Goal: Information Seeking & Learning: Learn about a topic

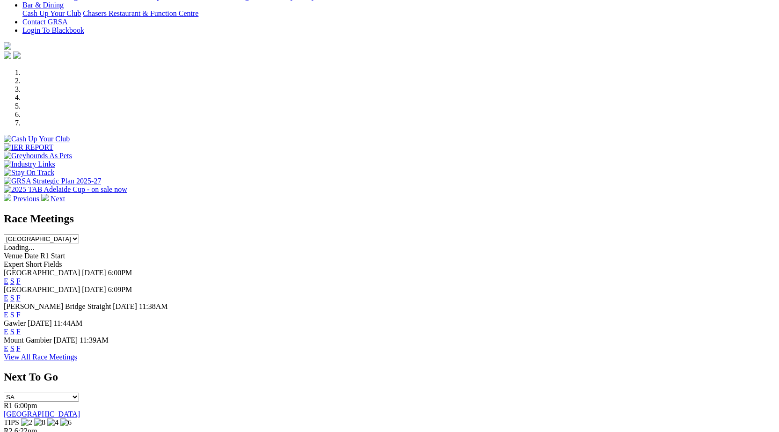
scroll to position [243, 0]
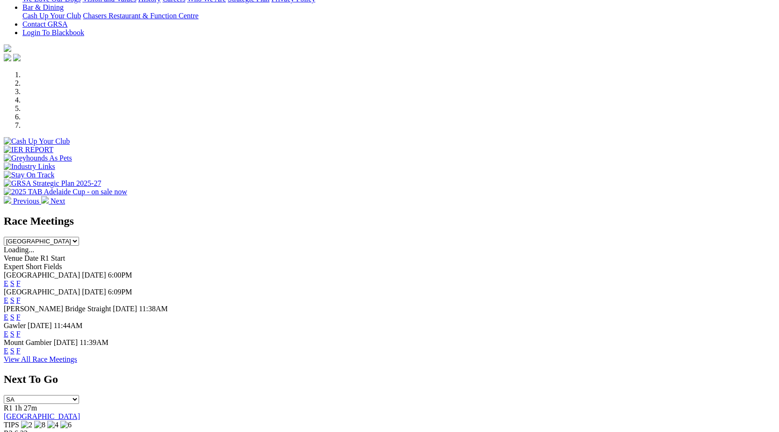
scroll to position [219, 0]
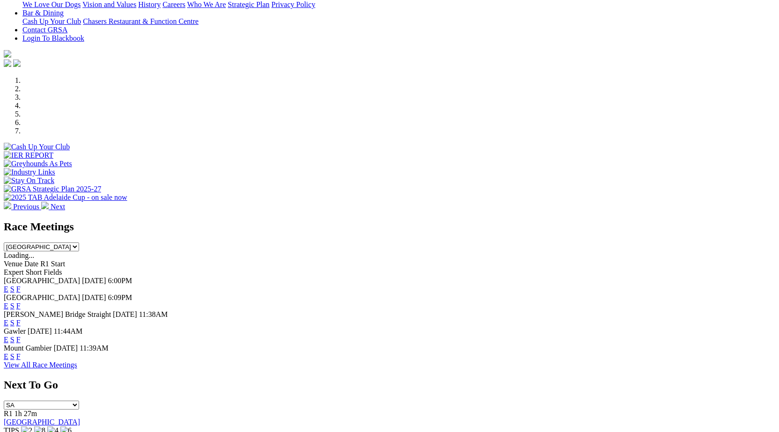
click at [21, 302] on link "F" at bounding box center [18, 306] width 4 height 8
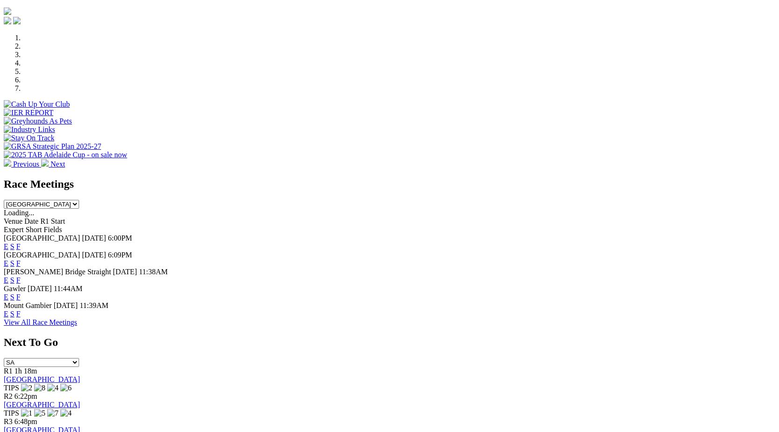
scroll to position [283, 0]
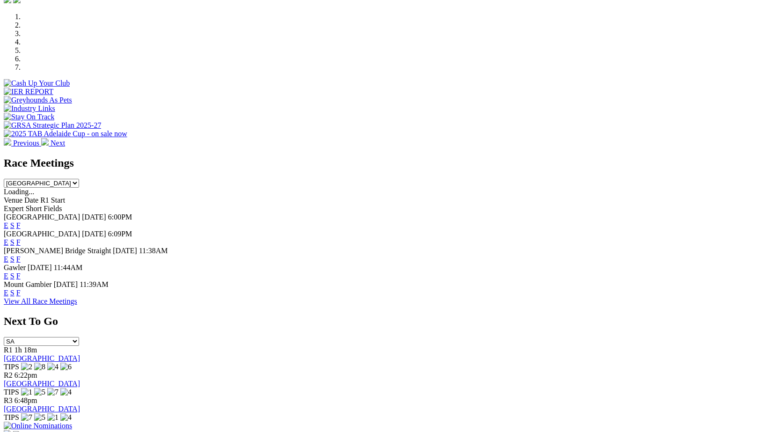
click at [21, 272] on link "F" at bounding box center [18, 276] width 4 height 8
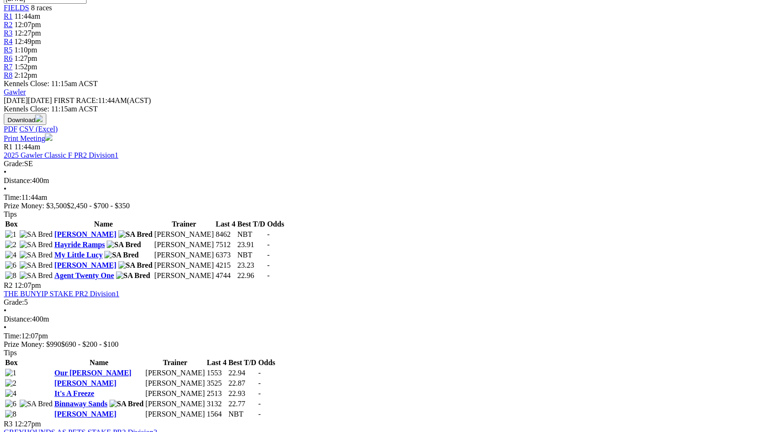
scroll to position [229, 0]
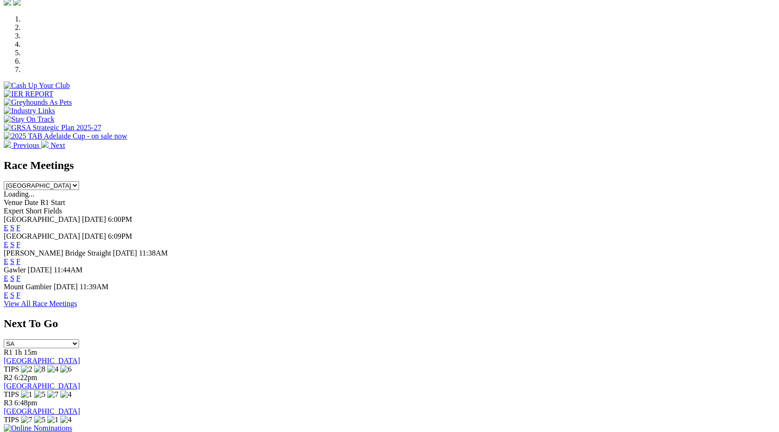
scroll to position [246, 0]
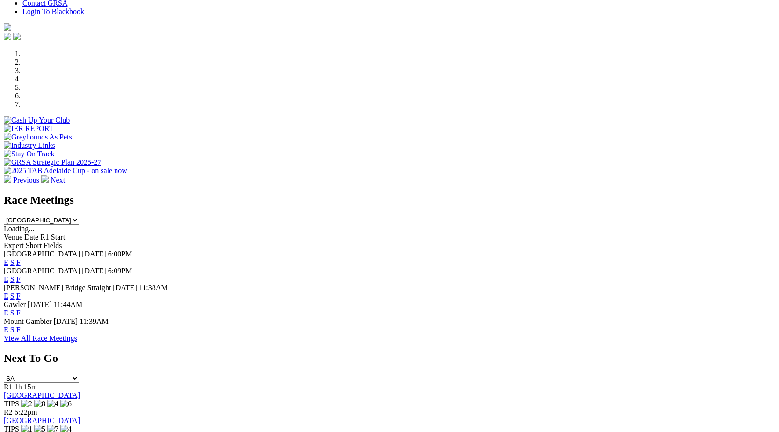
click at [521, 275] on div "E S F" at bounding box center [389, 279] width 771 height 8
click at [21, 275] on link "F" at bounding box center [18, 279] width 4 height 8
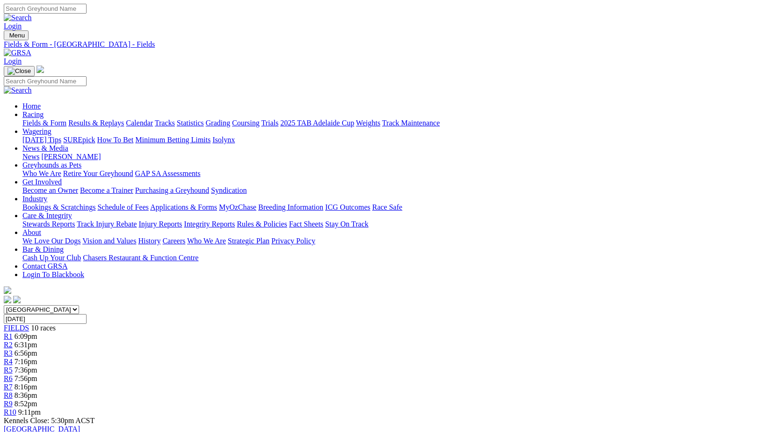
click at [75, 220] on link "Stewards Reports" at bounding box center [48, 224] width 52 height 8
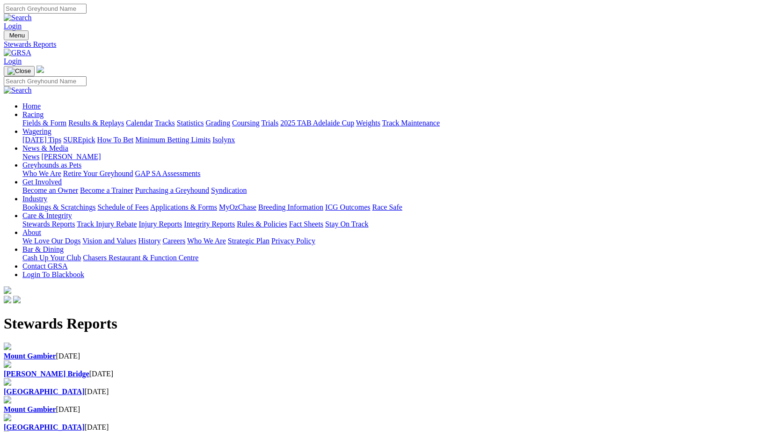
click at [56, 352] on b "Mount Gambier" at bounding box center [30, 356] width 52 height 8
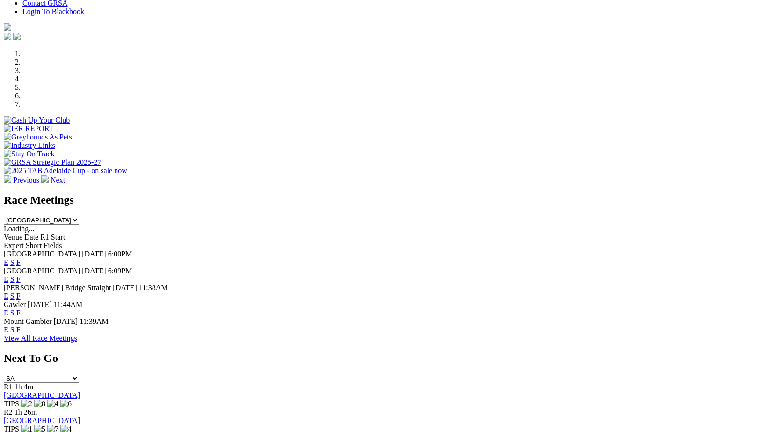
scroll to position [294, 0]
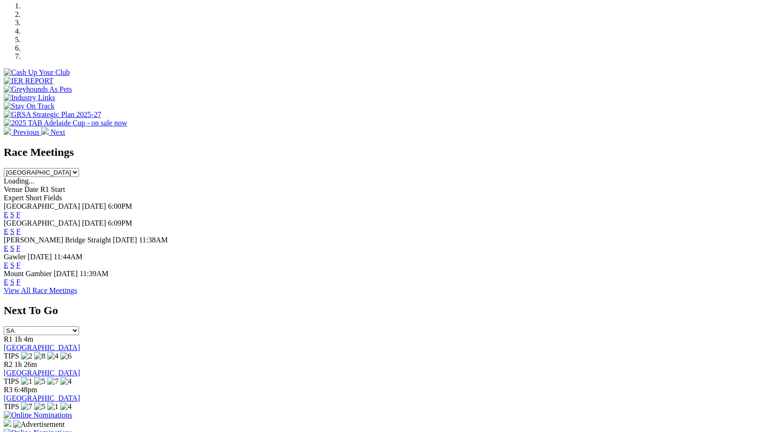
click at [21, 278] on link "F" at bounding box center [18, 282] width 4 height 8
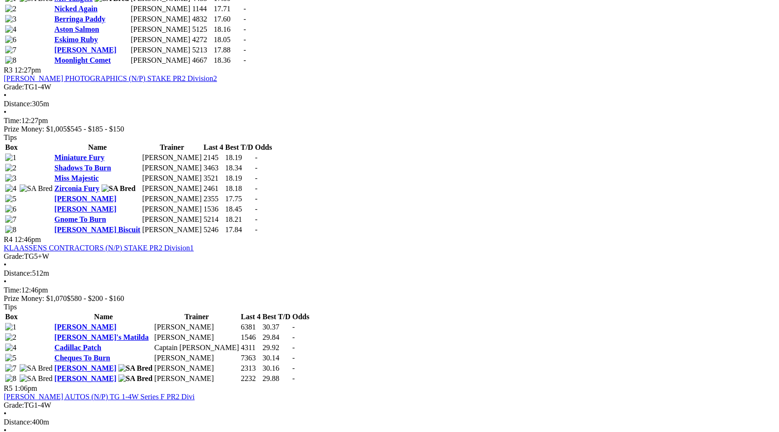
scroll to position [48, 0]
